Goal: Transaction & Acquisition: Purchase product/service

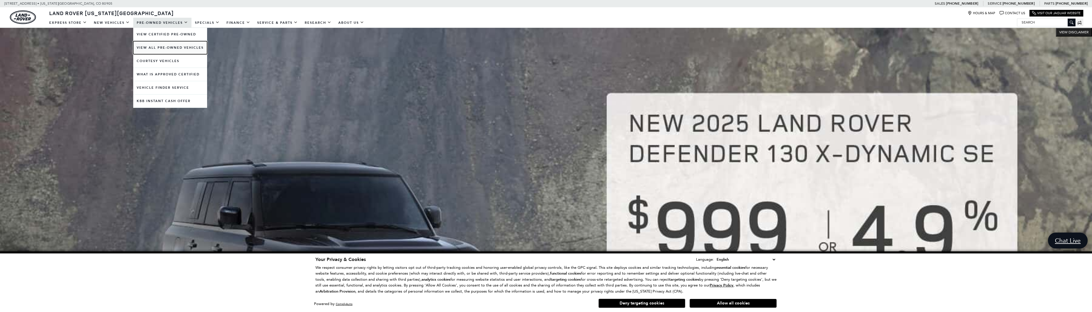
click at [161, 46] on link "View All Pre-Owned Vehicles" at bounding box center [170, 47] width 74 height 13
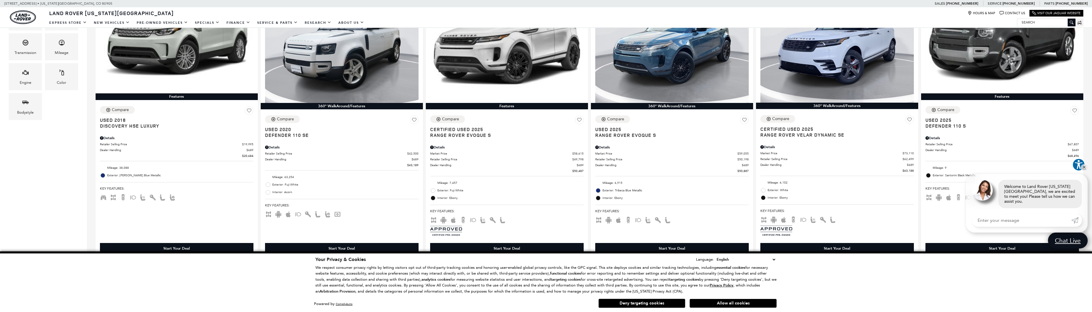
scroll to position [261, 0]
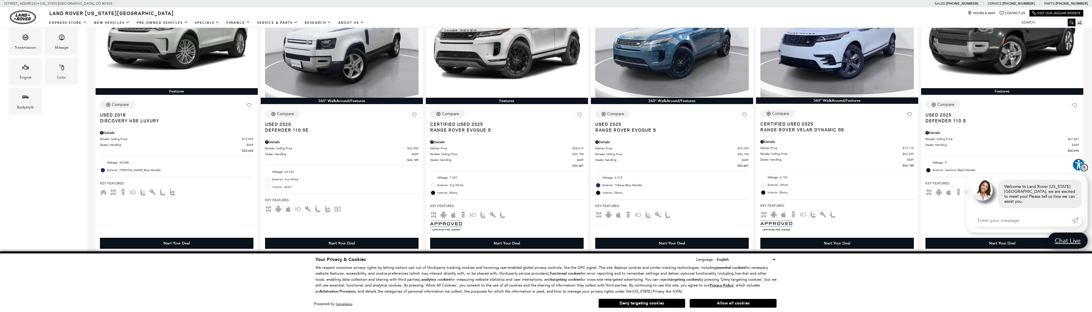
click at [1082, 171] on link "✕" at bounding box center [1083, 167] width 7 height 7
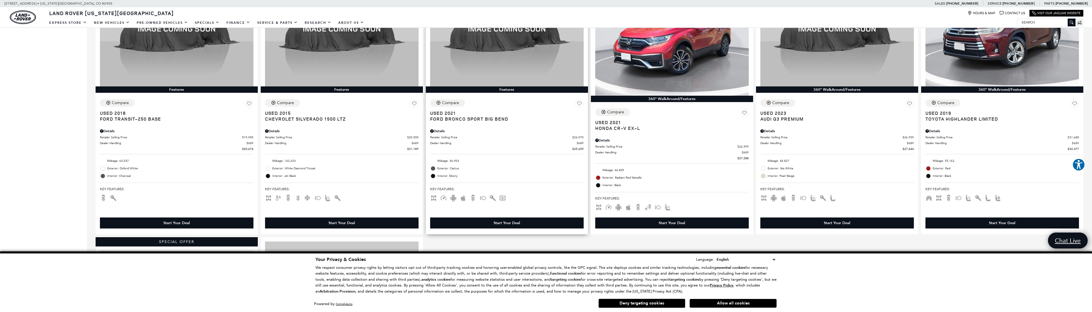
scroll to position [811, 0]
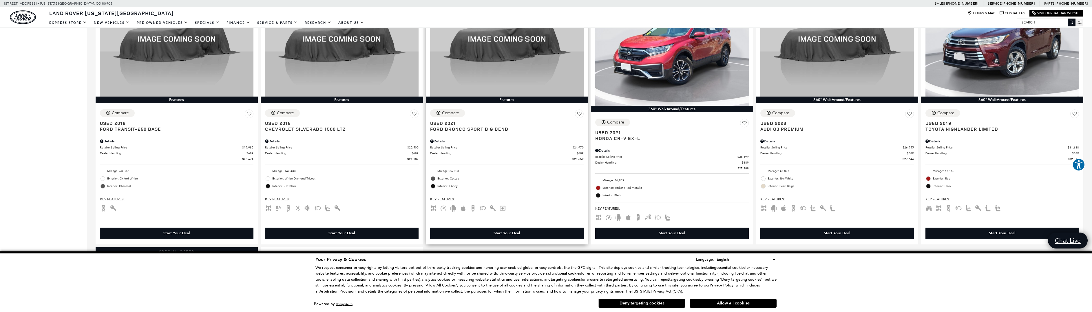
click at [483, 140] on div "Details" at bounding box center [506, 140] width 153 height 8
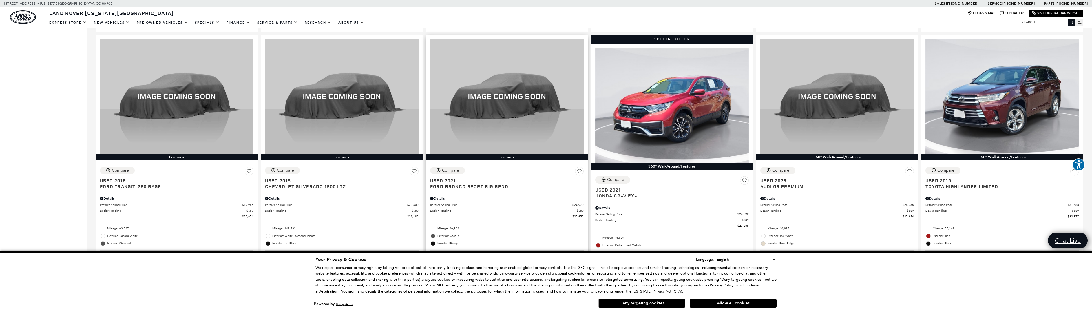
scroll to position [753, 0]
click at [518, 118] on img at bounding box center [506, 96] width 153 height 115
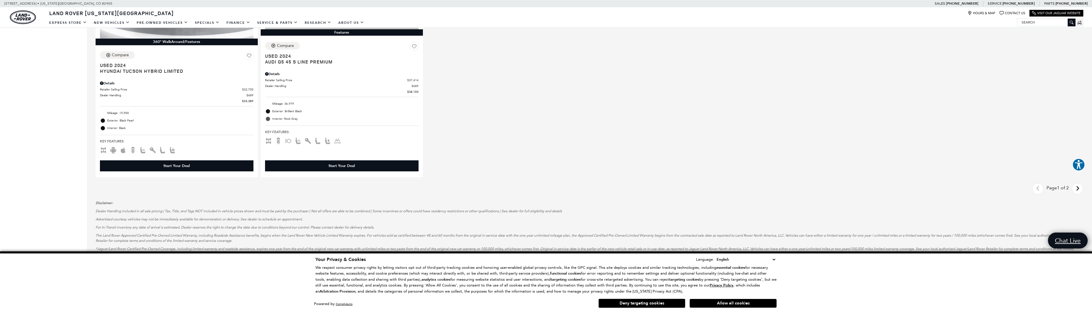
scroll to position [1158, 0]
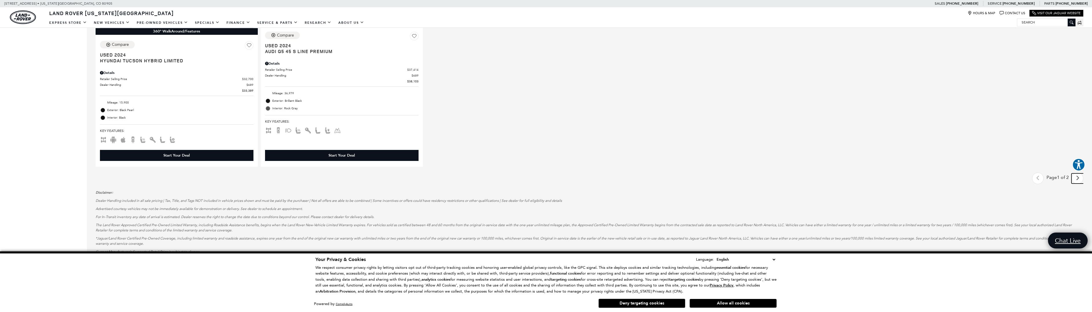
click at [1079, 179] on icon "next page" at bounding box center [1078, 177] width 4 height 9
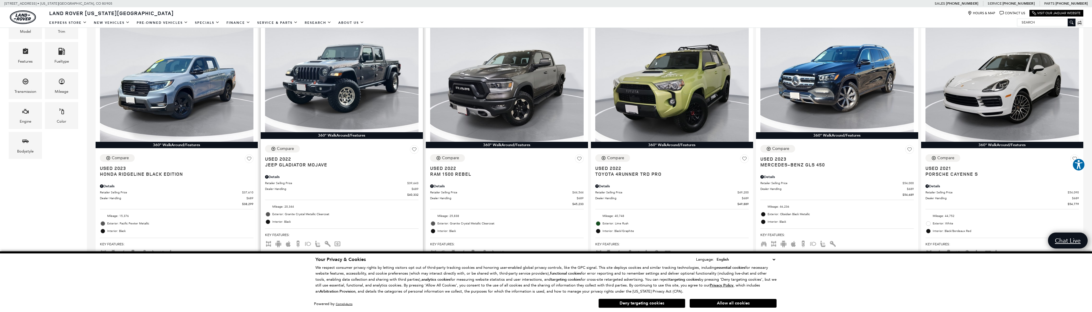
scroll to position [232, 0]
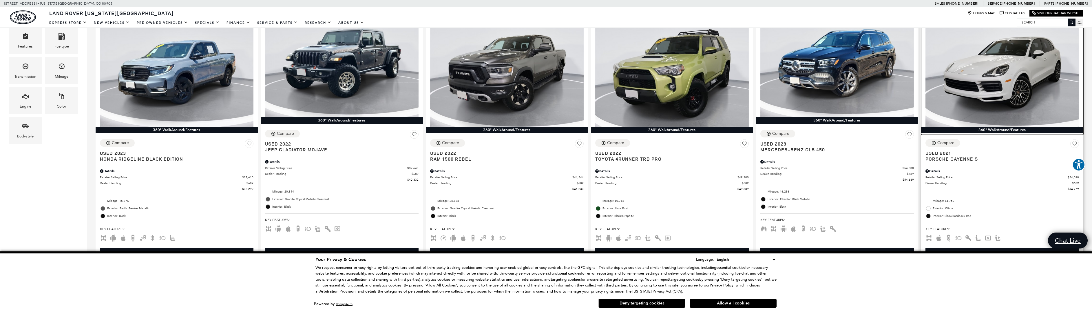
click at [992, 78] on img at bounding box center [1001, 68] width 153 height 115
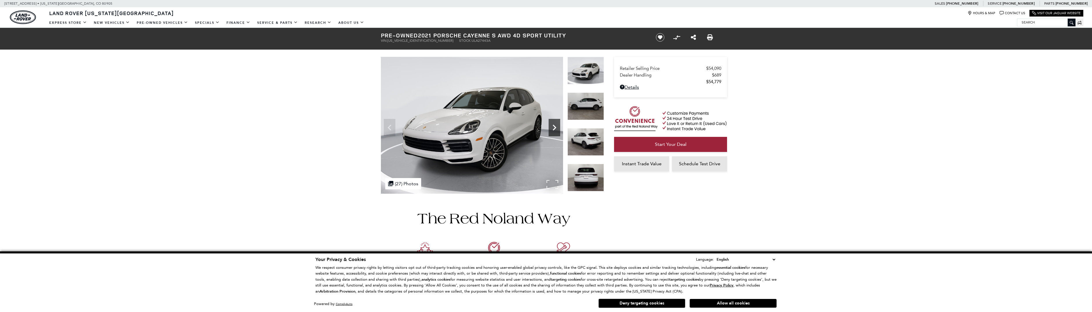
click at [553, 126] on icon "Next" at bounding box center [554, 128] width 12 height 12
